Goal: Task Accomplishment & Management: Manage account settings

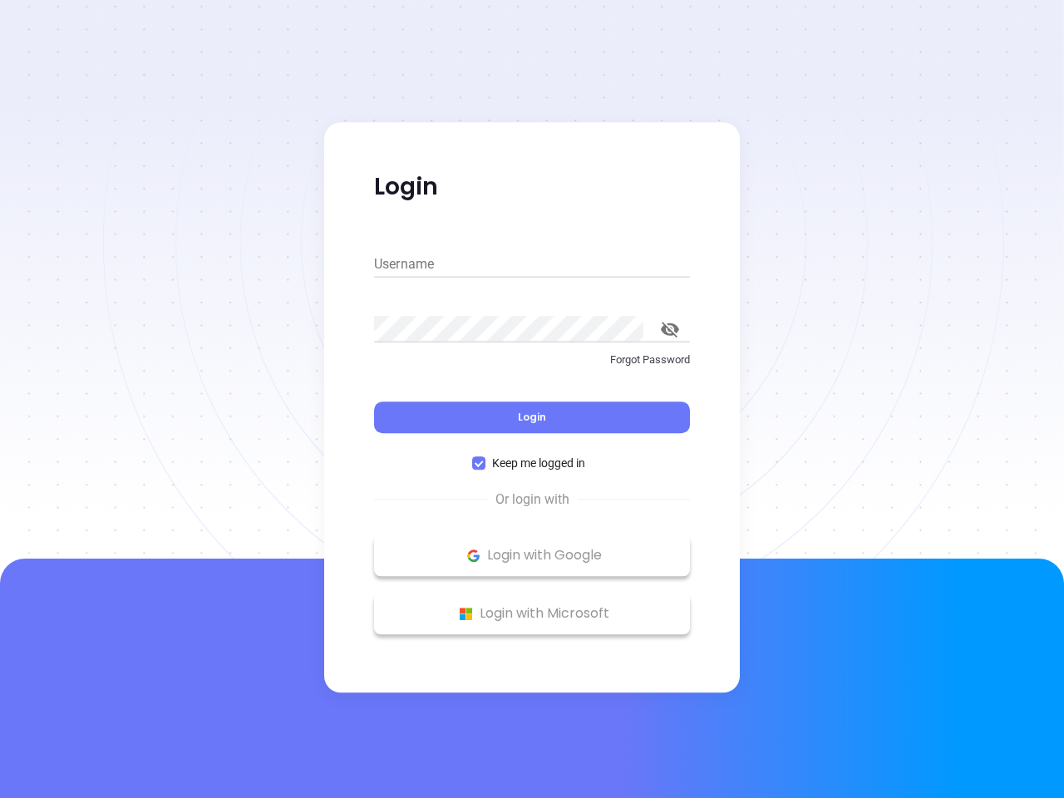
click at [532, 399] on div "Login" at bounding box center [532, 408] width 316 height 52
click at [532, 264] on input "Username" at bounding box center [532, 264] width 316 height 27
click at [670, 329] on icon "toggle password visibility" at bounding box center [670, 330] width 18 height 16
click at [532, 417] on span "Login" at bounding box center [532, 417] width 28 height 14
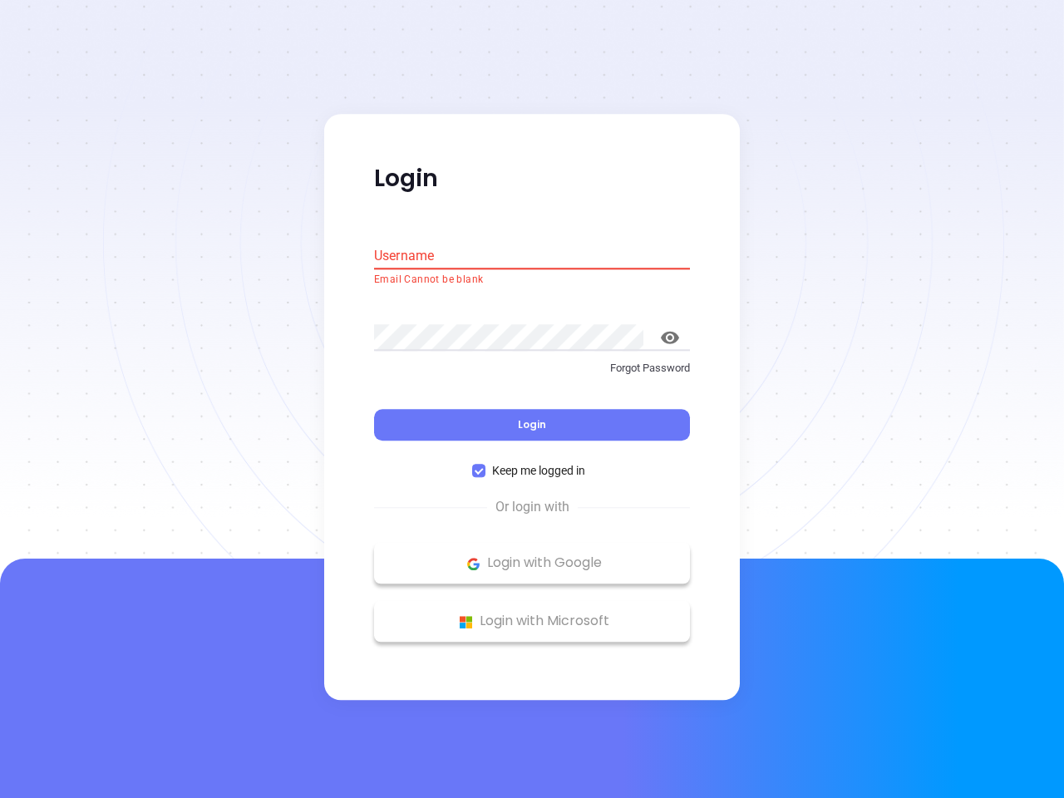
click at [532, 463] on span "Keep me logged in" at bounding box center [538, 471] width 106 height 18
click at [485, 465] on input "Keep me logged in" at bounding box center [478, 471] width 13 height 13
checkbox input "false"
click at [532, 555] on p "Login with Google" at bounding box center [531, 563] width 299 height 25
click at [532, 613] on p "Login with Microsoft" at bounding box center [531, 621] width 299 height 25
